Goal: Information Seeking & Learning: Find specific fact

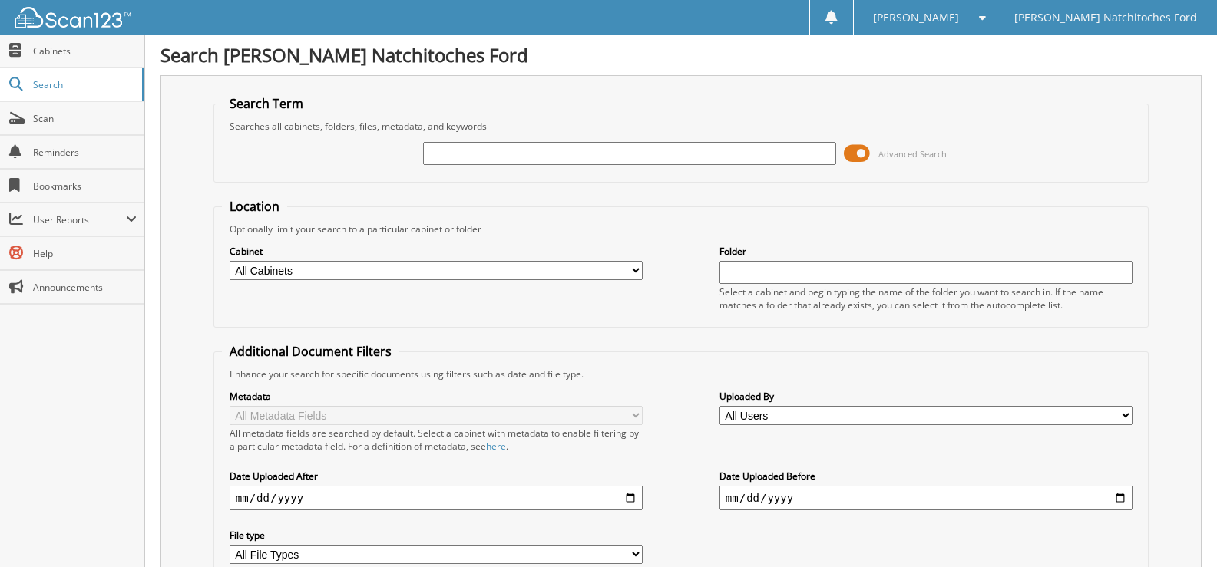
click at [446, 159] on input "text" at bounding box center [629, 153] width 413 height 23
type input "FT98724"
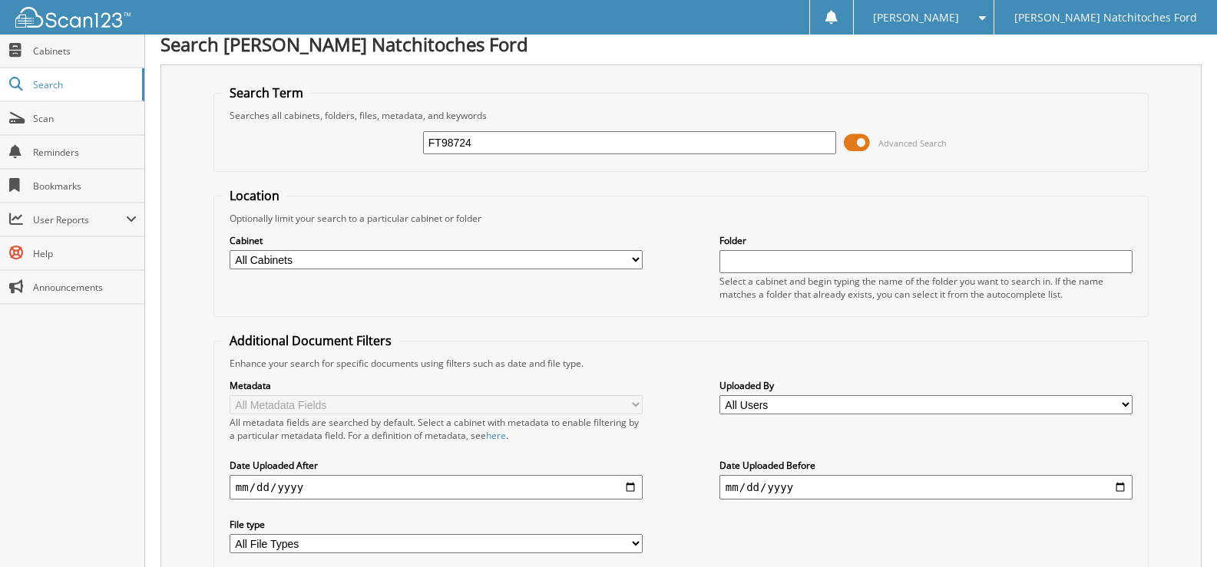
scroll to position [504, 0]
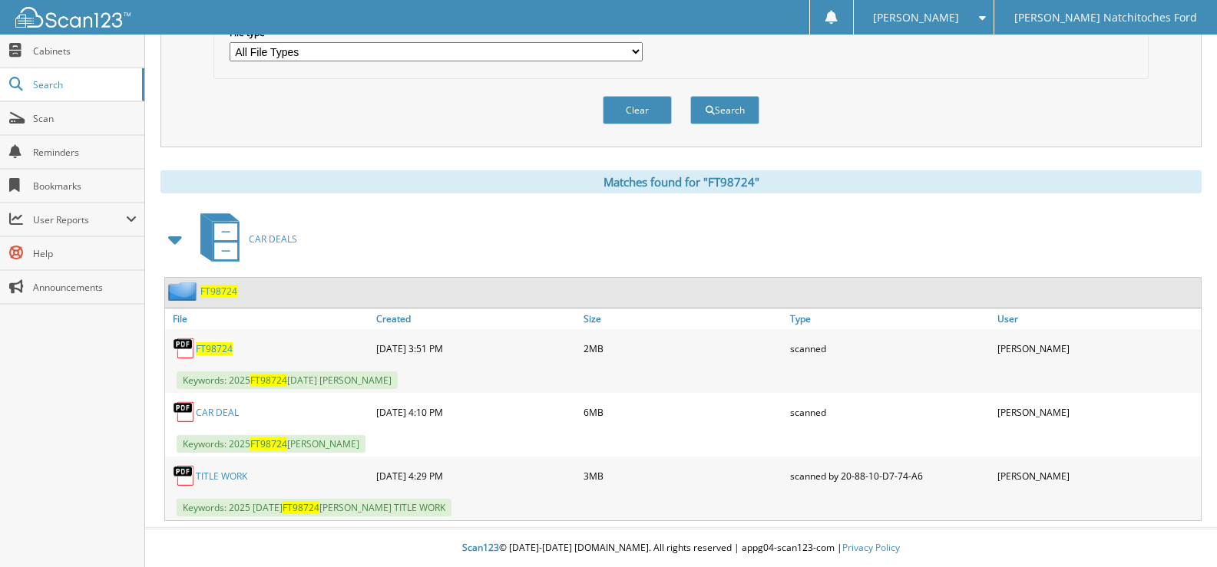
click at [216, 408] on link "CAR DEAL" at bounding box center [217, 412] width 43 height 13
click at [236, 474] on link "TITLE WORK" at bounding box center [221, 476] width 51 height 13
